Goal: Find specific page/section: Find specific page/section

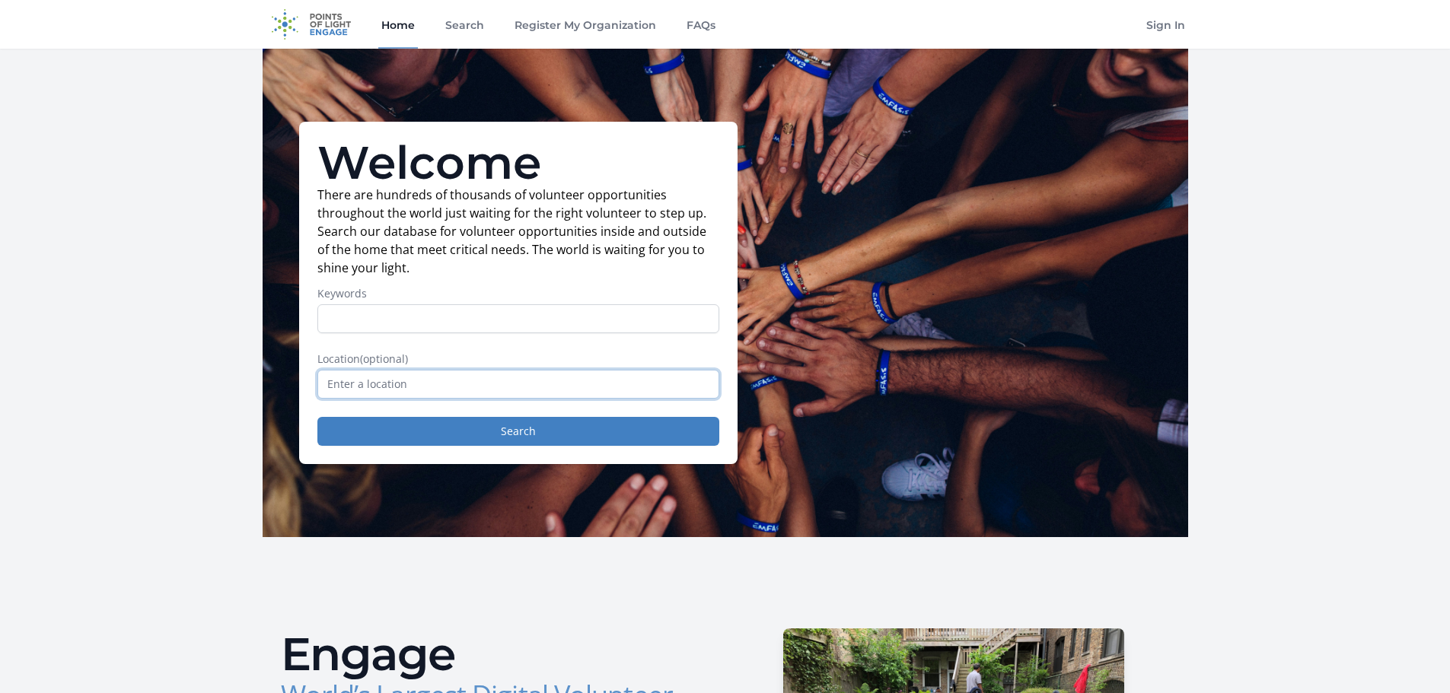
click at [352, 389] on input "text" at bounding box center [518, 384] width 402 height 29
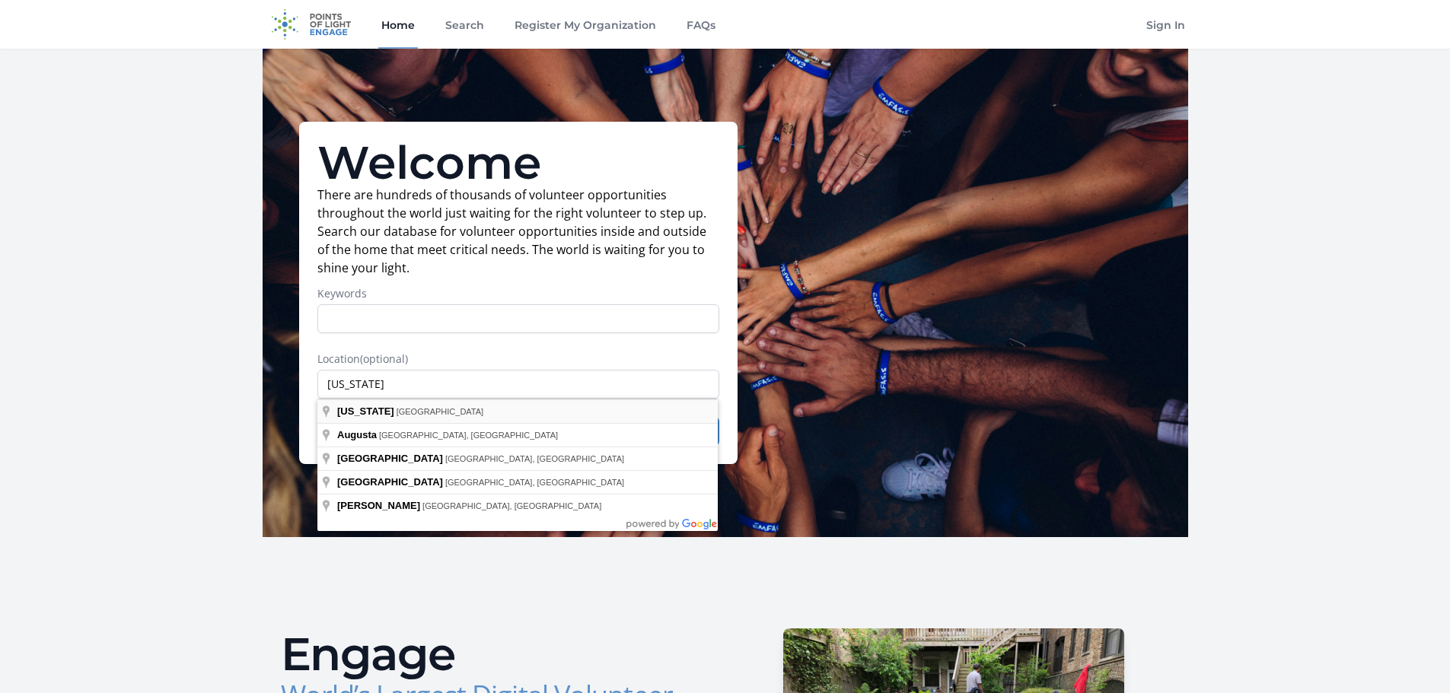
type input "[US_STATE], [GEOGRAPHIC_DATA]"
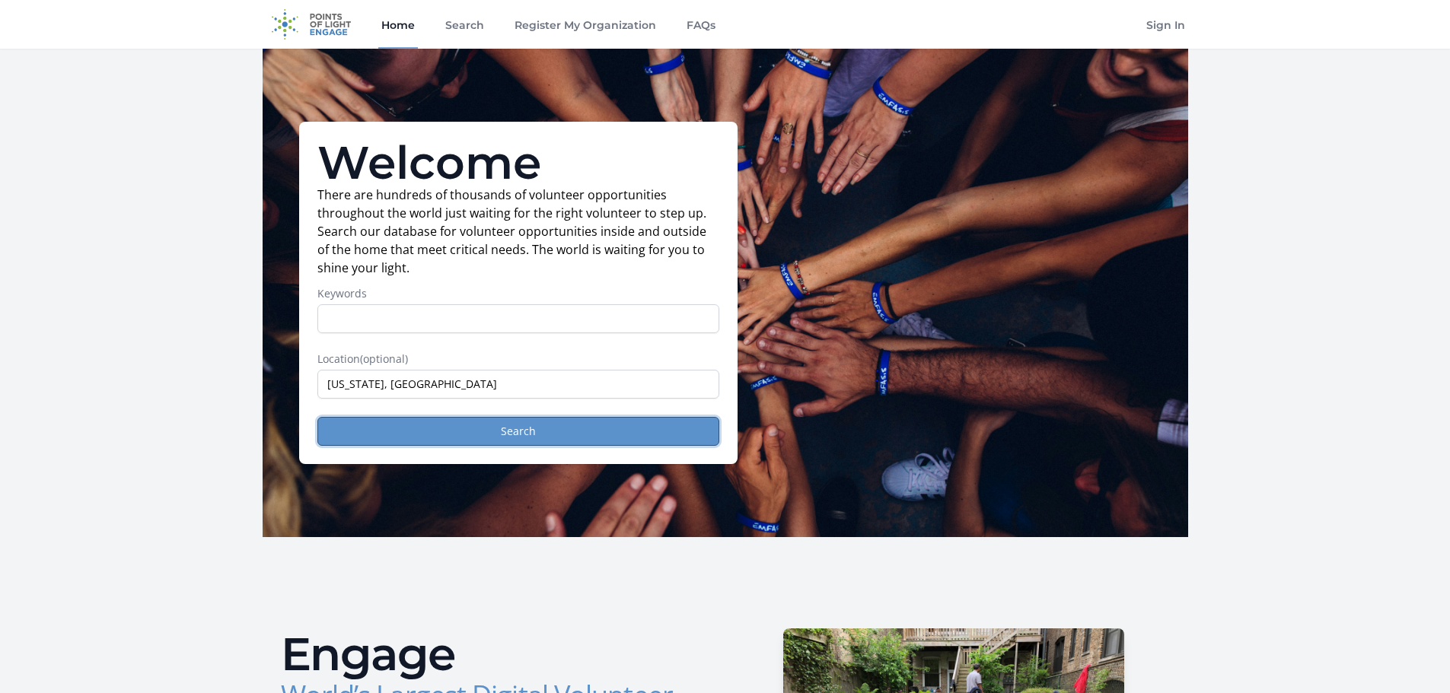
click at [378, 422] on button "Search" at bounding box center [518, 431] width 402 height 29
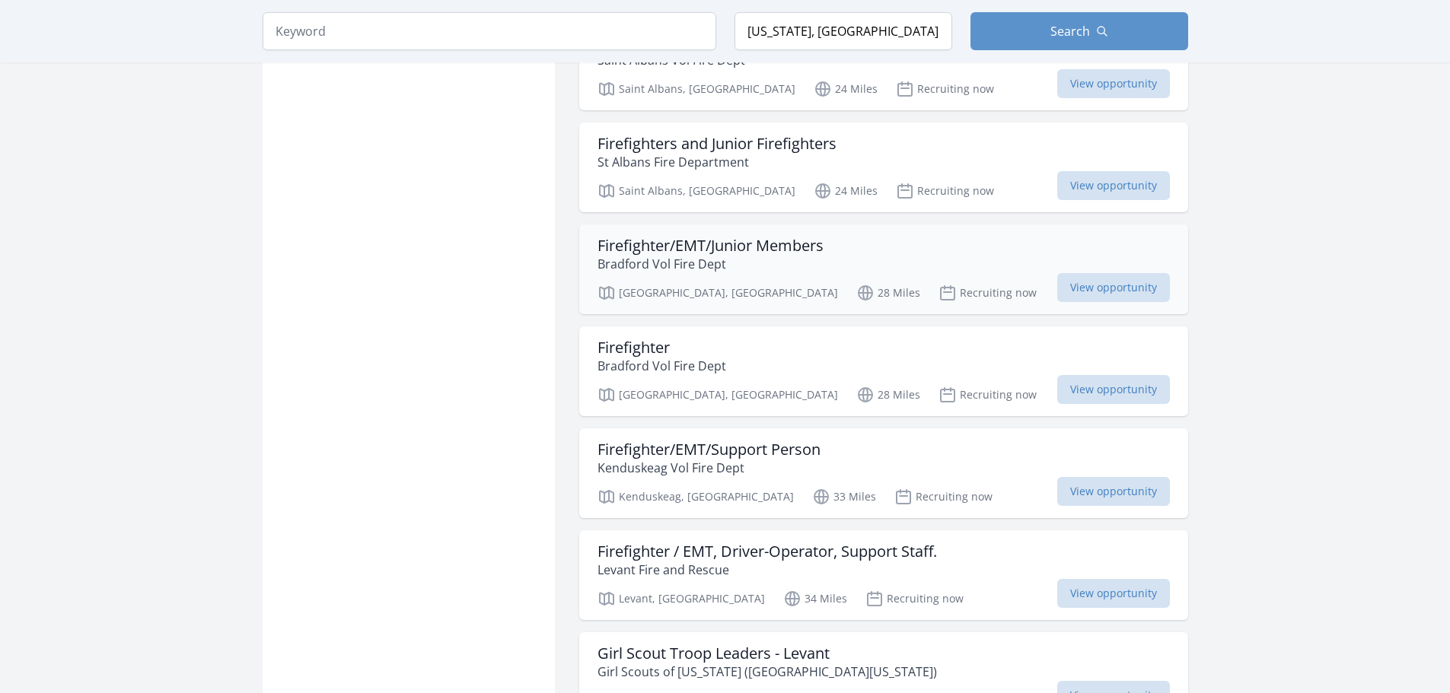
scroll to position [1751, 0]
